Goal: Task Accomplishment & Management: Manage account settings

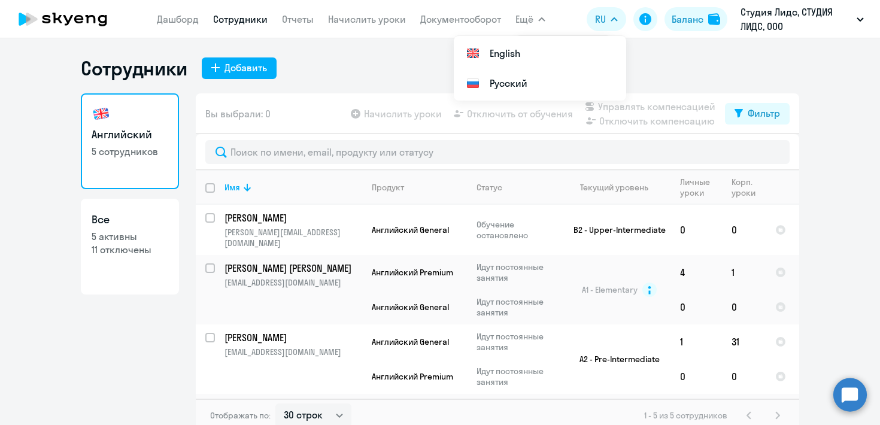
select select "30"
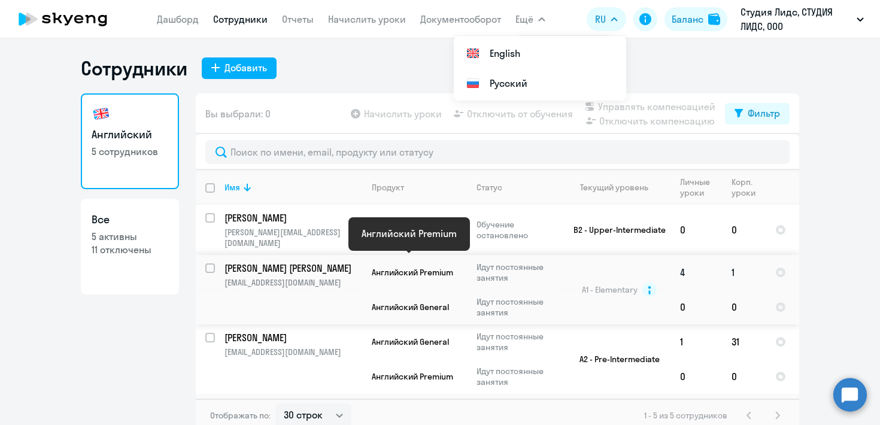
click at [445, 267] on span "Английский Premium" at bounding box center [412, 272] width 81 height 11
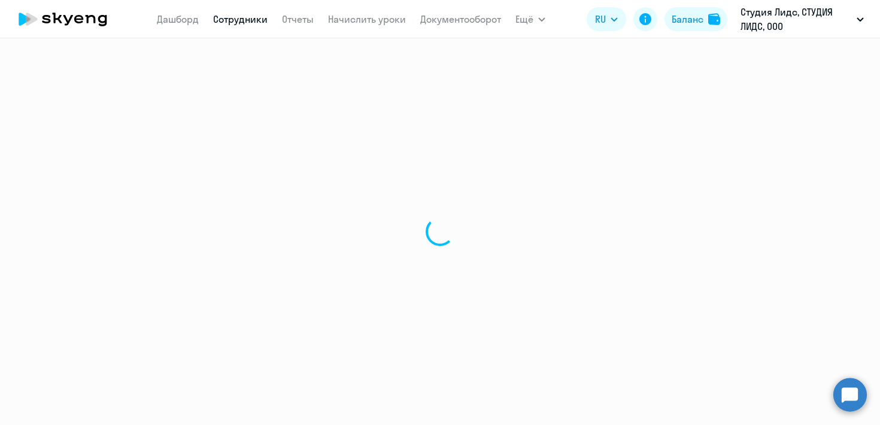
select select "english"
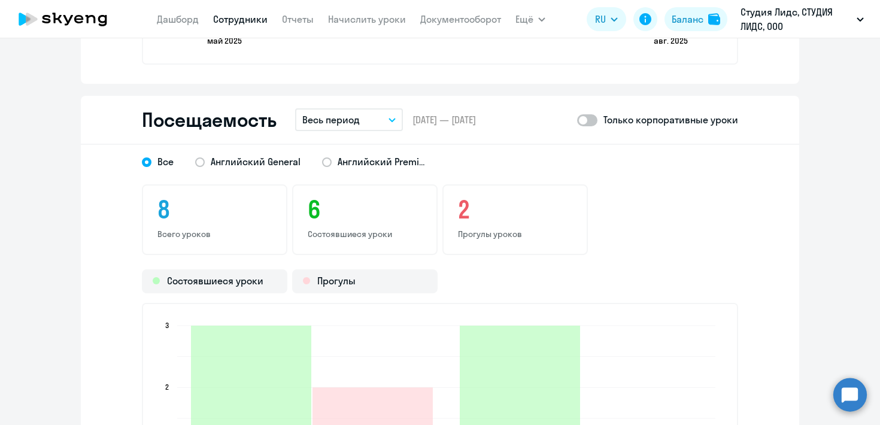
scroll to position [1382, 0]
click at [591, 124] on span at bounding box center [587, 122] width 20 height 12
click at [577, 122] on input "checkbox" at bounding box center [576, 121] width 1 height 1
checkbox input "true"
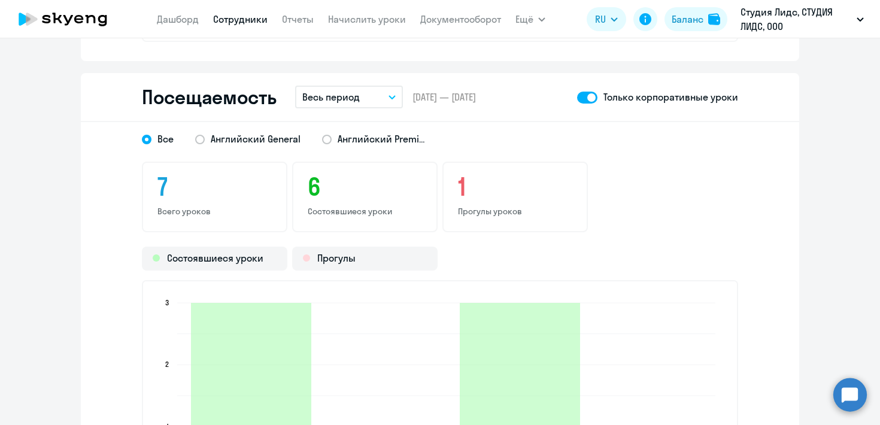
scroll to position [1406, 0]
click at [386, 144] on span "Английский Premium" at bounding box center [383, 138] width 90 height 13
click at [0, 0] on input "Английский Premium" at bounding box center [0, 0] width 0 height 0
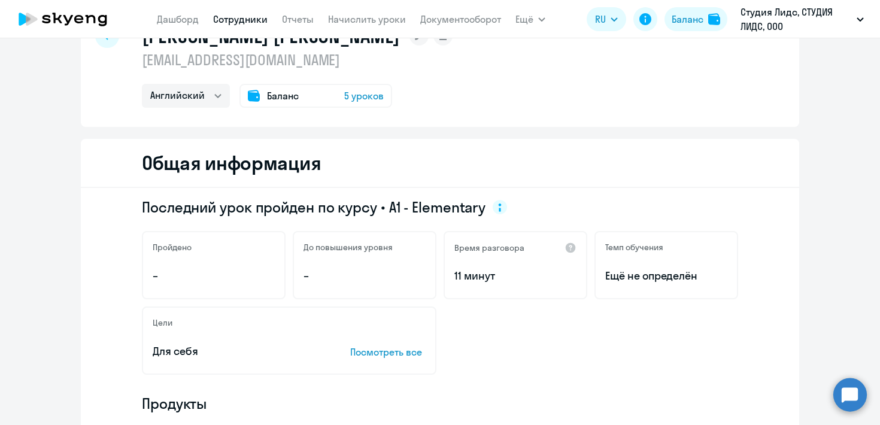
scroll to position [0, 0]
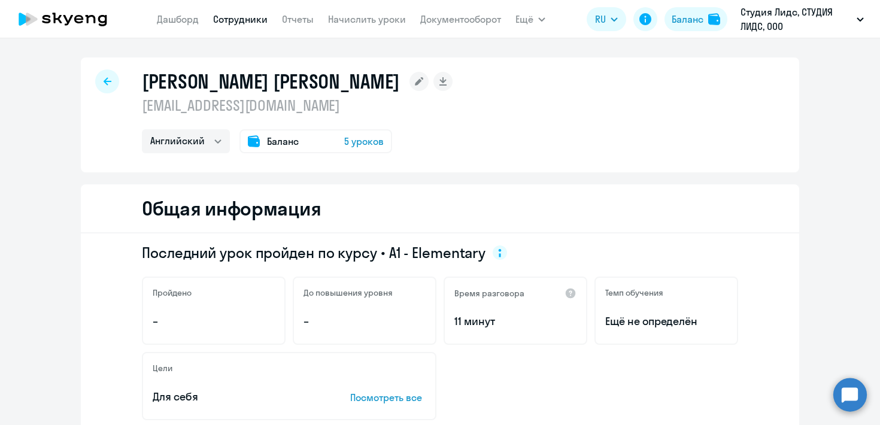
click at [241, 22] on link "Сотрудники" at bounding box center [240, 19] width 54 height 12
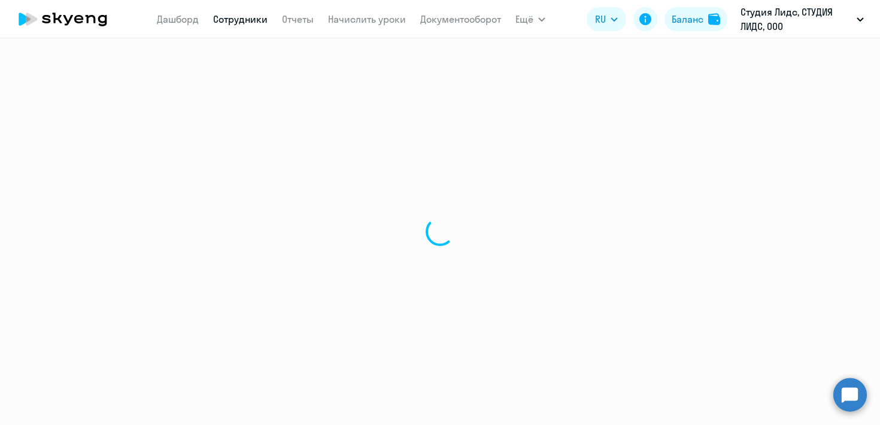
select select "30"
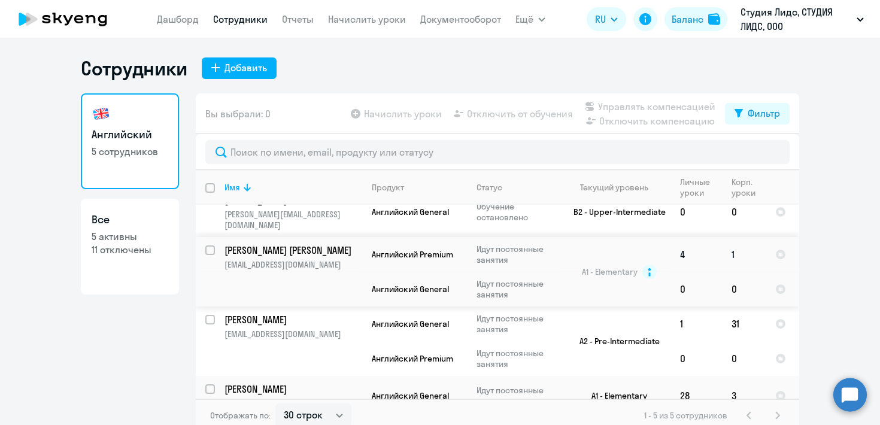
scroll to position [14, 0]
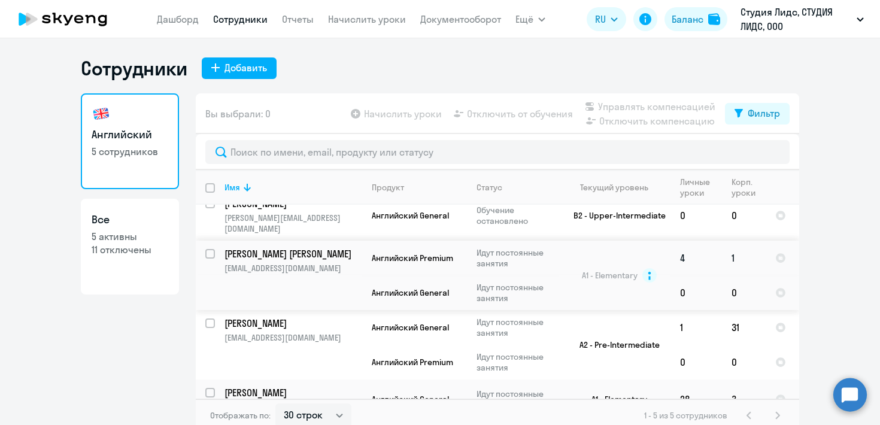
click at [265, 247] on p "[PERSON_NAME] [PERSON_NAME]" at bounding box center [291, 253] width 135 height 13
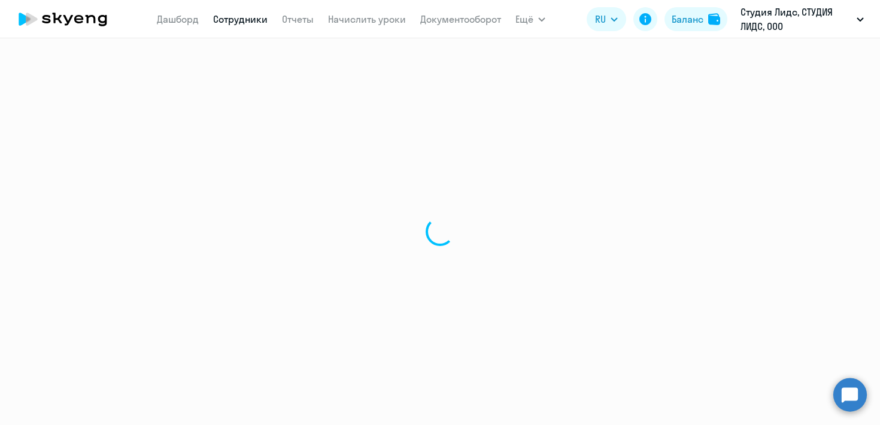
select select "english"
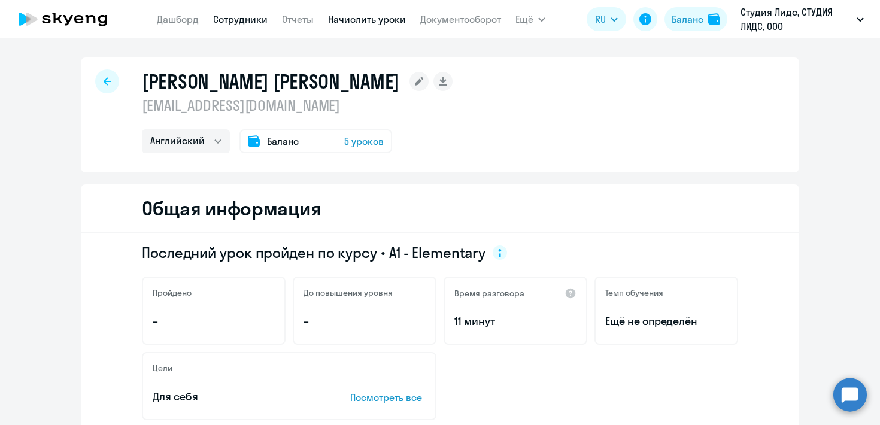
click at [363, 20] on link "Начислить уроки" at bounding box center [367, 19] width 78 height 12
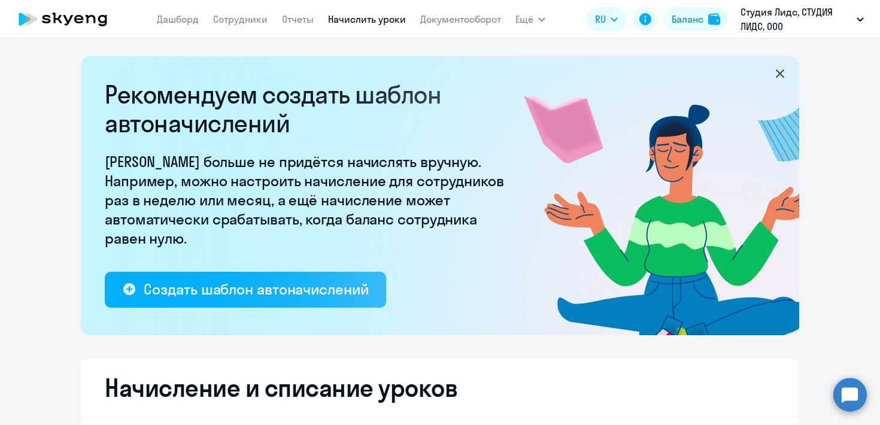
select select "10"
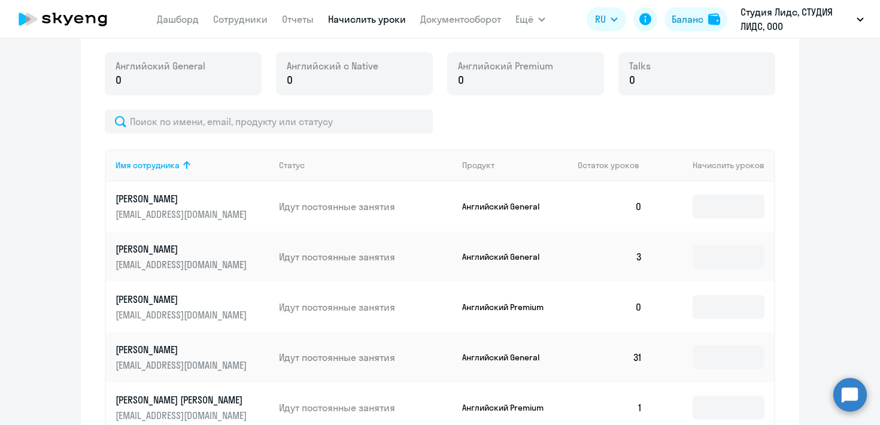
scroll to position [522, 0]
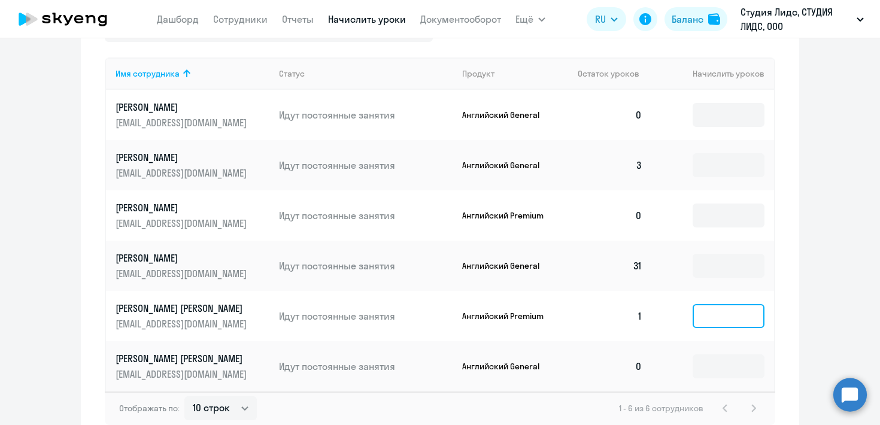
click at [706, 315] on input at bounding box center [729, 316] width 72 height 24
type input "4"
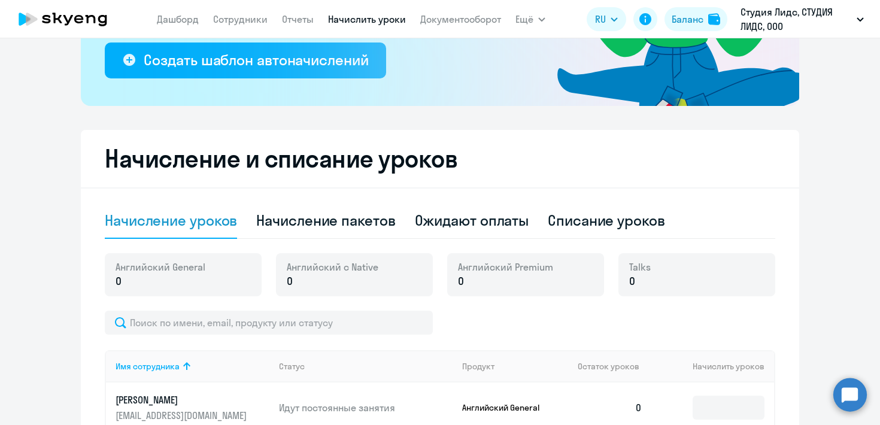
scroll to position [233, 0]
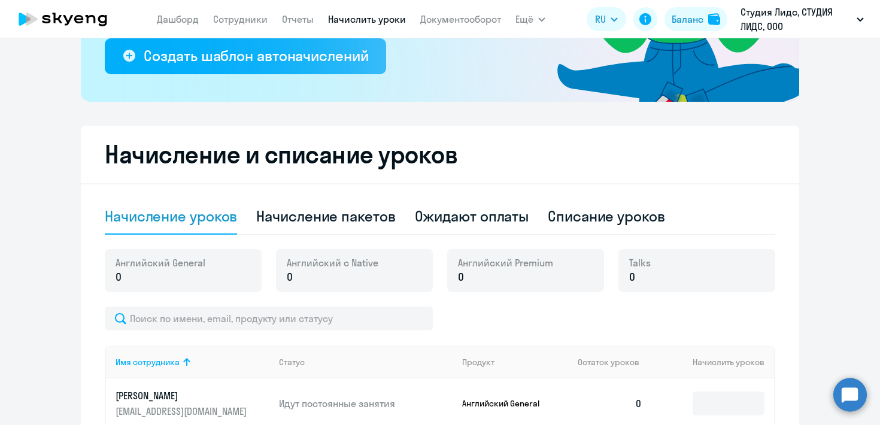
click at [485, 282] on p "0" at bounding box center [505, 277] width 95 height 16
click at [471, 271] on p "0" at bounding box center [505, 277] width 95 height 16
click at [451, 269] on div "Английский Premium 0" at bounding box center [525, 270] width 157 height 43
drag, startPoint x: 453, startPoint y: 274, endPoint x: 463, endPoint y: 274, distance: 10.2
click at [463, 274] on div "Английский Premium 0" at bounding box center [525, 270] width 157 height 43
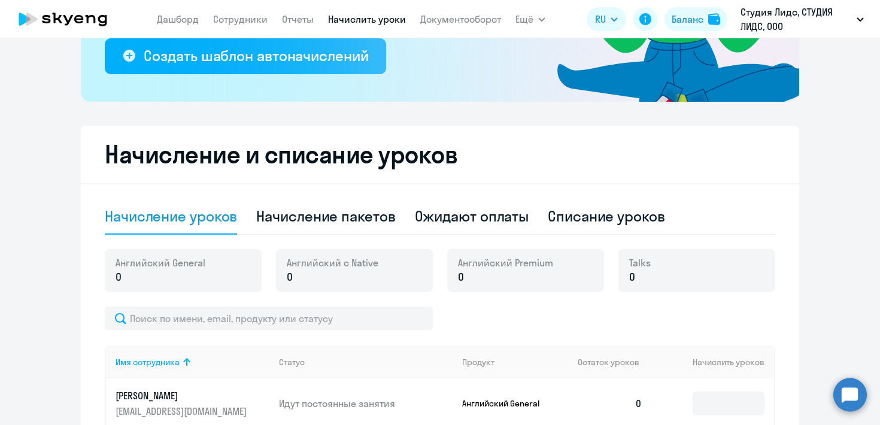
click at [485, 278] on p "0" at bounding box center [505, 277] width 95 height 16
click at [359, 209] on div "Начисление пакетов" at bounding box center [325, 216] width 139 height 19
select select "10"
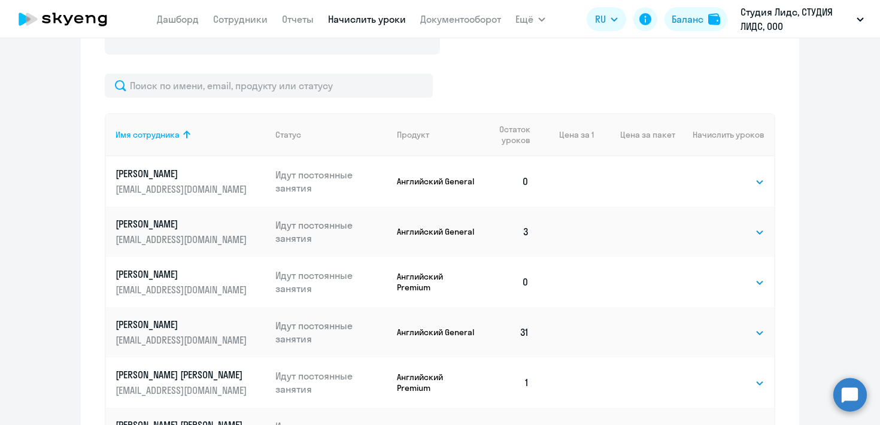
scroll to position [570, 0]
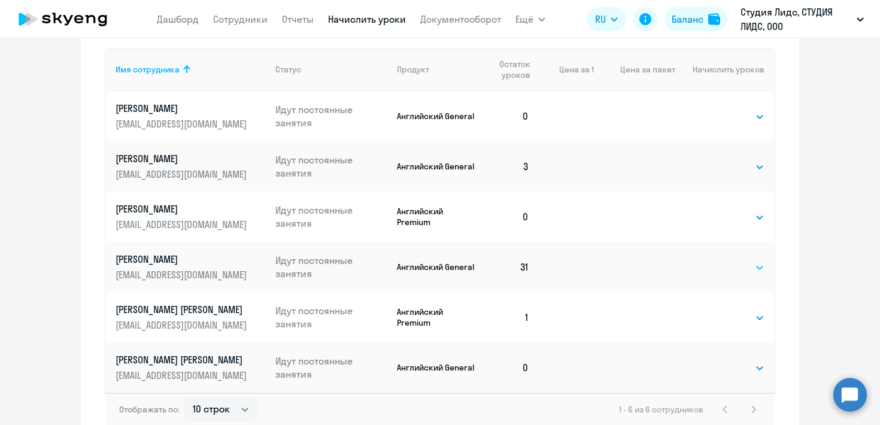
click at [734, 270] on select "Выбрать 4 8 16 32 64 96 128" at bounding box center [739, 267] width 49 height 14
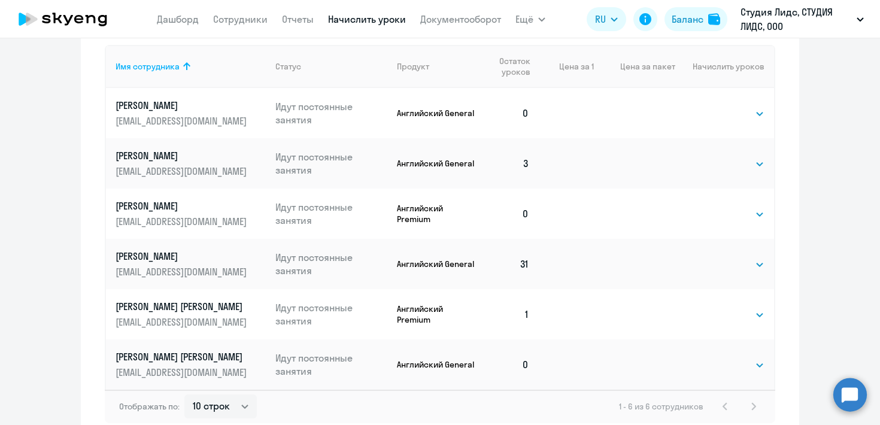
scroll to position [575, 0]
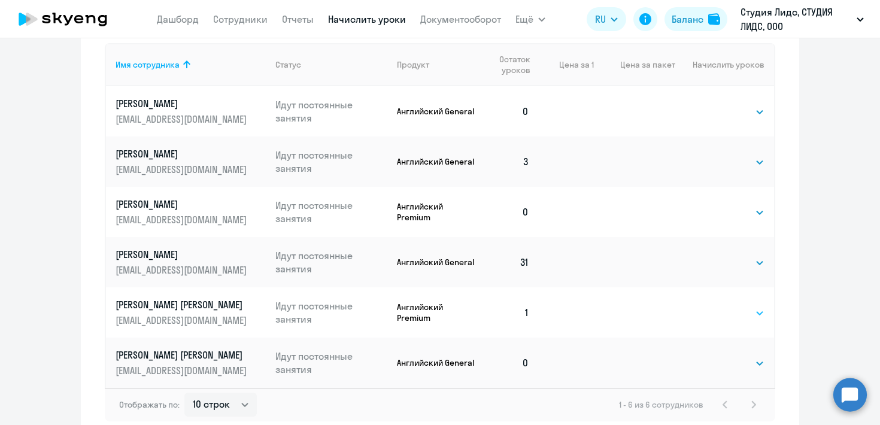
click at [736, 311] on select "Выбрать 4 8 16 32 64 96 128" at bounding box center [739, 313] width 49 height 14
select select "4"
click at [715, 306] on select "Выбрать 4 8 16 32 64 96 128" at bounding box center [739, 313] width 49 height 14
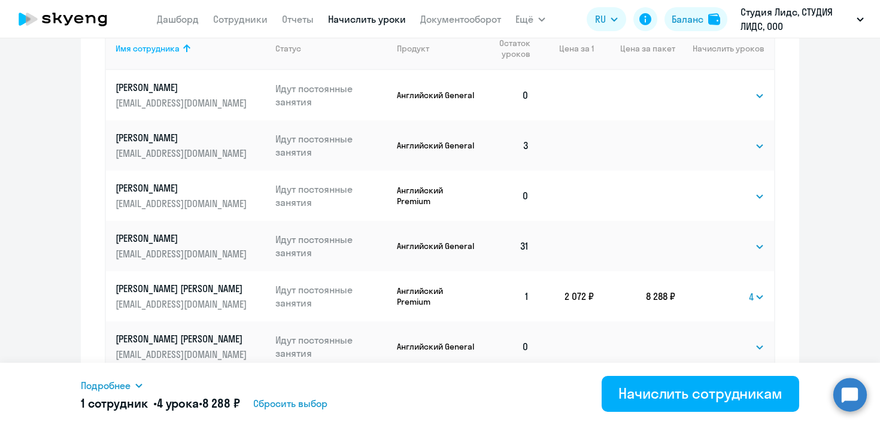
scroll to position [591, 0]
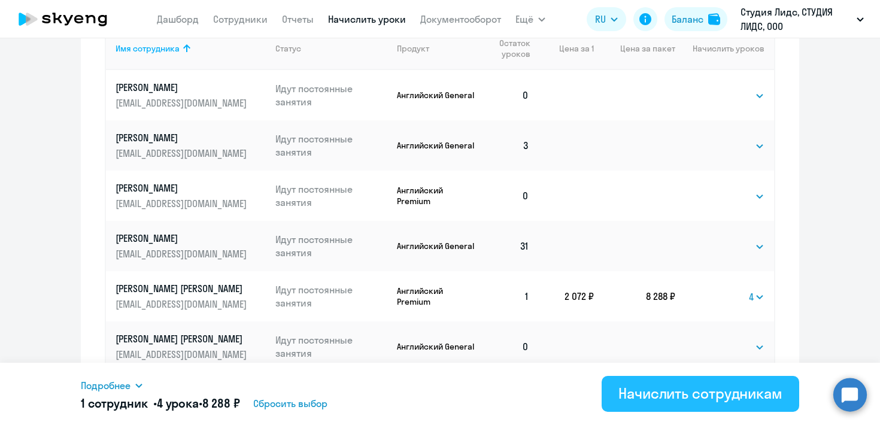
click at [723, 403] on button "Начислить сотрудникам" at bounding box center [701, 394] width 198 height 36
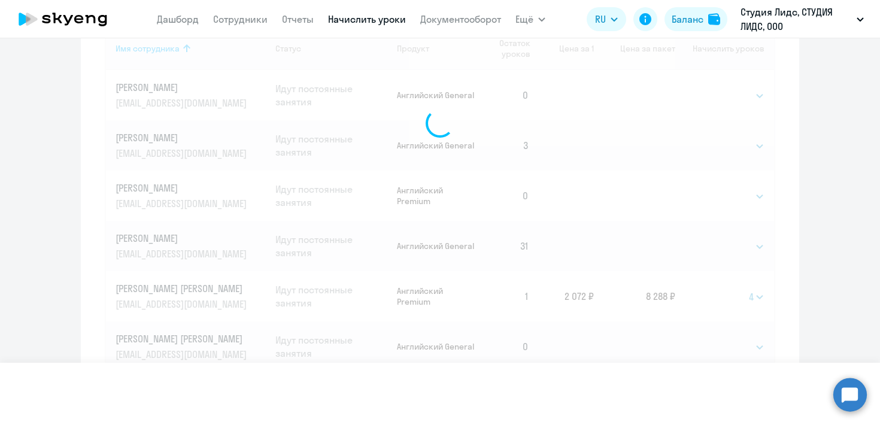
select select
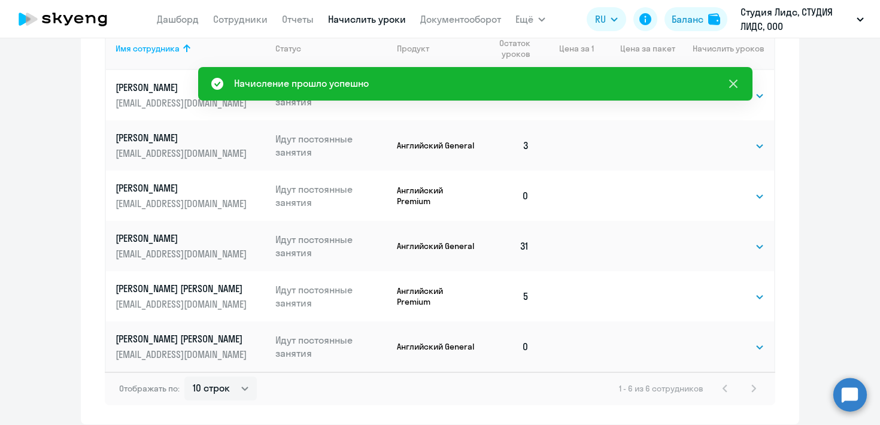
click at [736, 85] on icon at bounding box center [733, 84] width 14 height 14
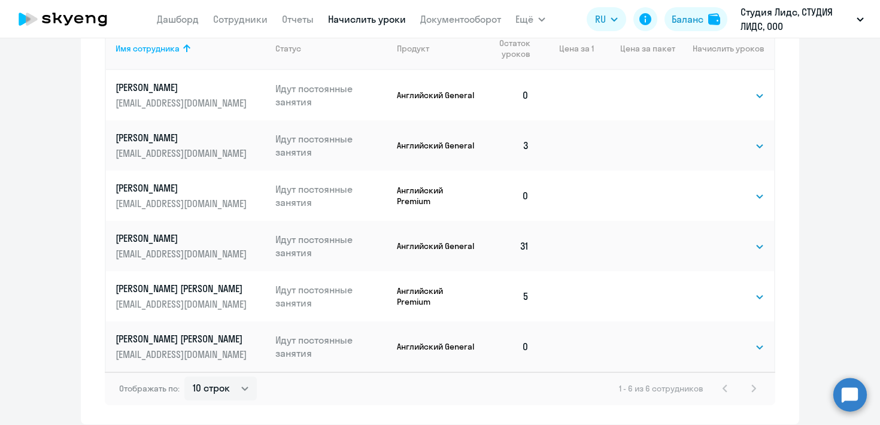
click at [168, 290] on p "[PERSON_NAME] [PERSON_NAME]" at bounding box center [183, 288] width 134 height 13
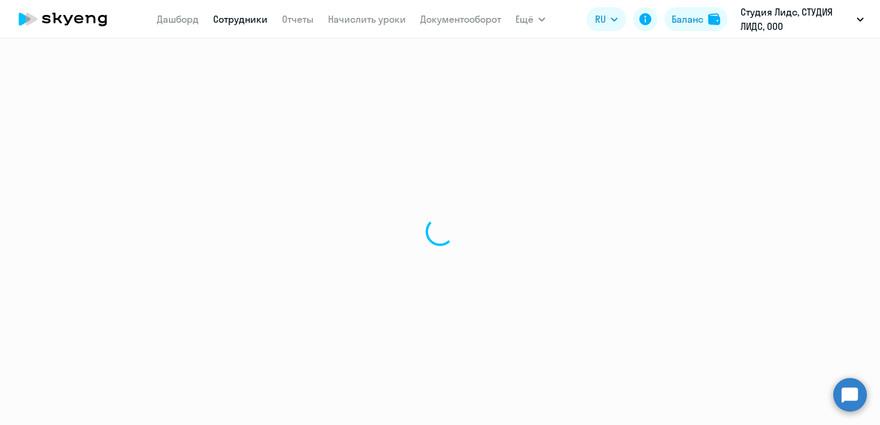
select select "english"
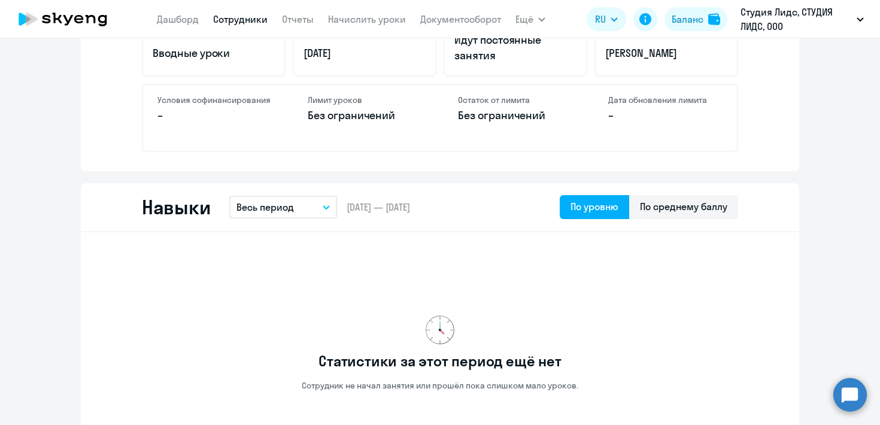
scroll to position [1294, 0]
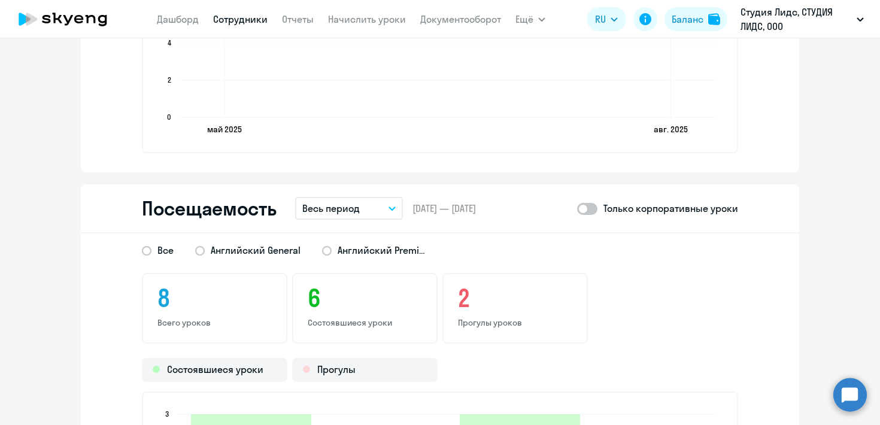
click at [590, 204] on span at bounding box center [587, 209] width 20 height 12
click at [577, 208] on input "checkbox" at bounding box center [576, 208] width 1 height 1
checkbox input "true"
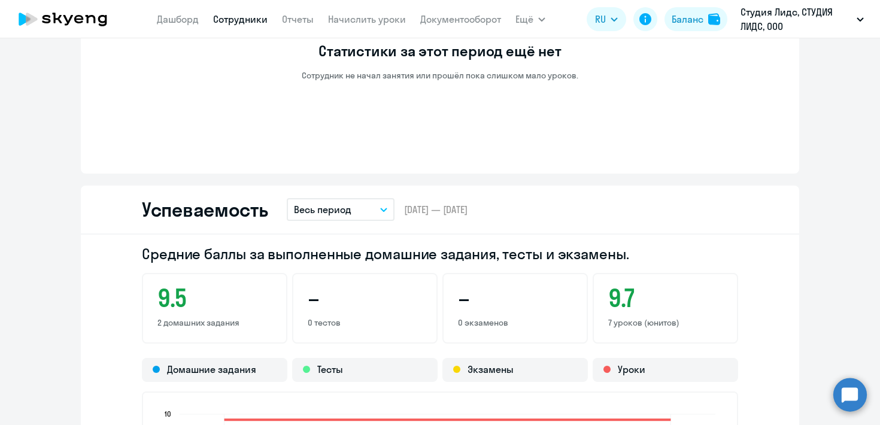
scroll to position [760, 0]
